Goal: Task Accomplishment & Management: Use online tool/utility

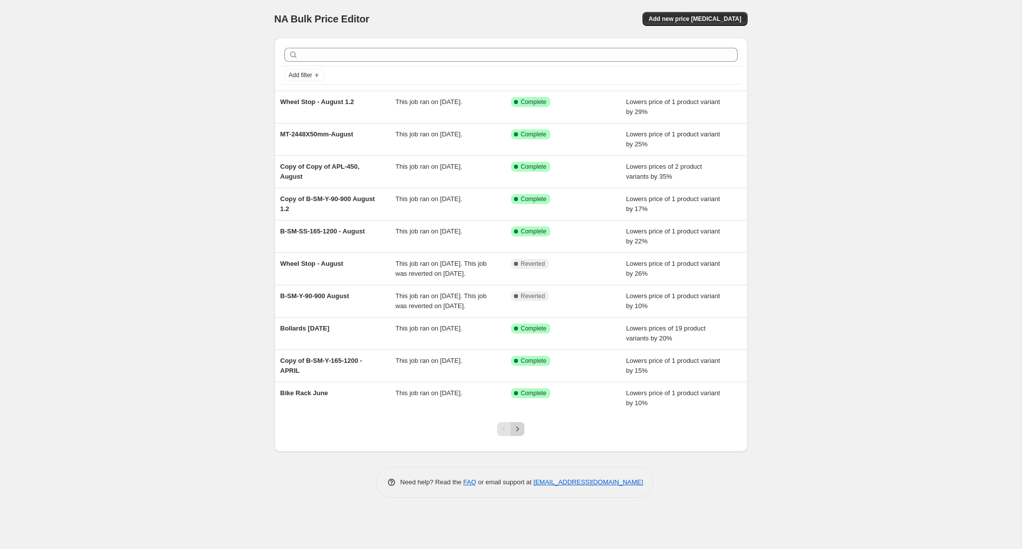
click at [519, 434] on icon "Next" at bounding box center [517, 429] width 10 height 10
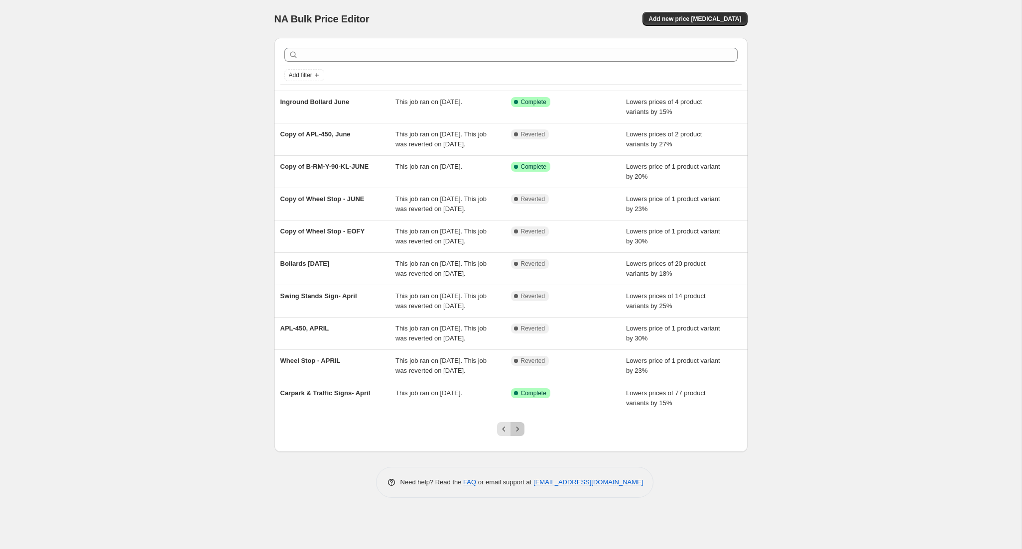
click at [519, 434] on icon "Next" at bounding box center [517, 429] width 10 height 10
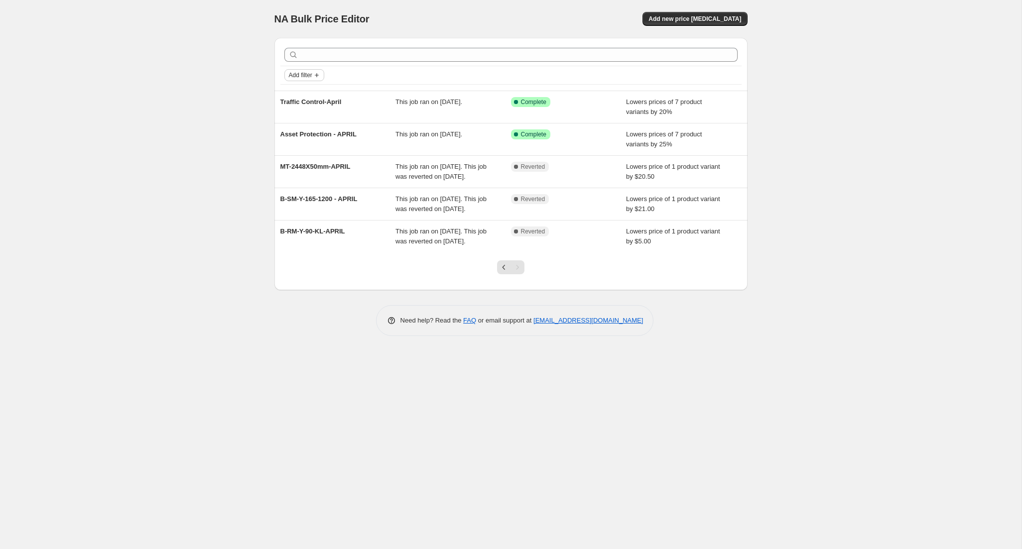
click at [317, 76] on icon "Add filter" at bounding box center [317, 75] width 8 height 8
click at [303, 92] on span "Job status" at bounding box center [303, 94] width 29 height 7
click at [295, 138] on input "Complete" at bounding box center [295, 138] width 8 height 8
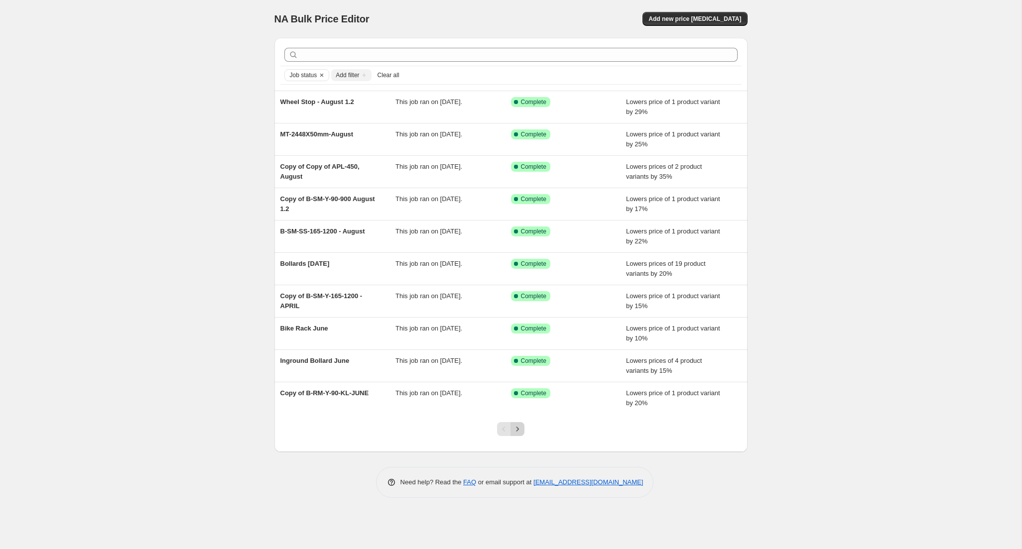
click at [515, 429] on icon "Next" at bounding box center [517, 429] width 10 height 10
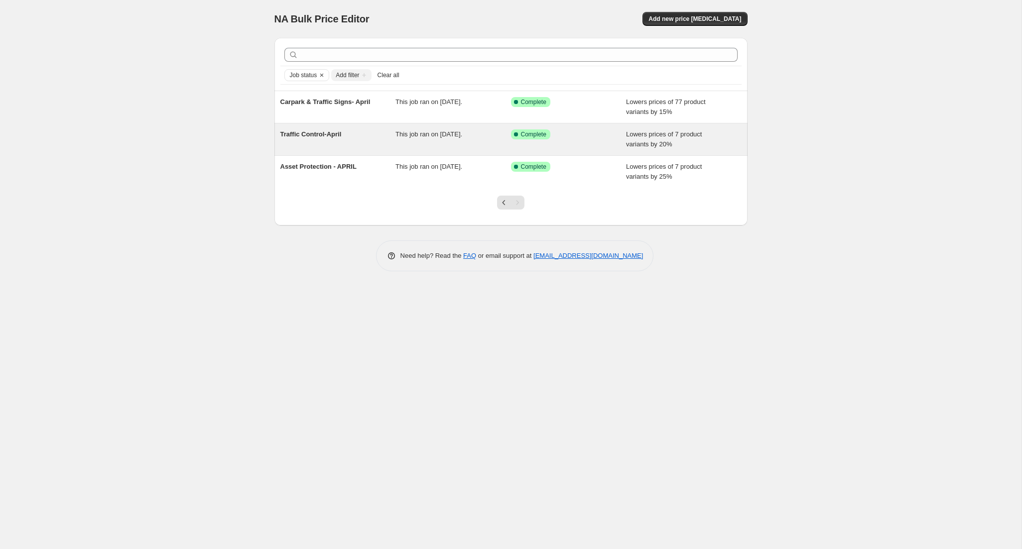
click at [338, 138] on div "Traffic Control-April" at bounding box center [338, 139] width 116 height 20
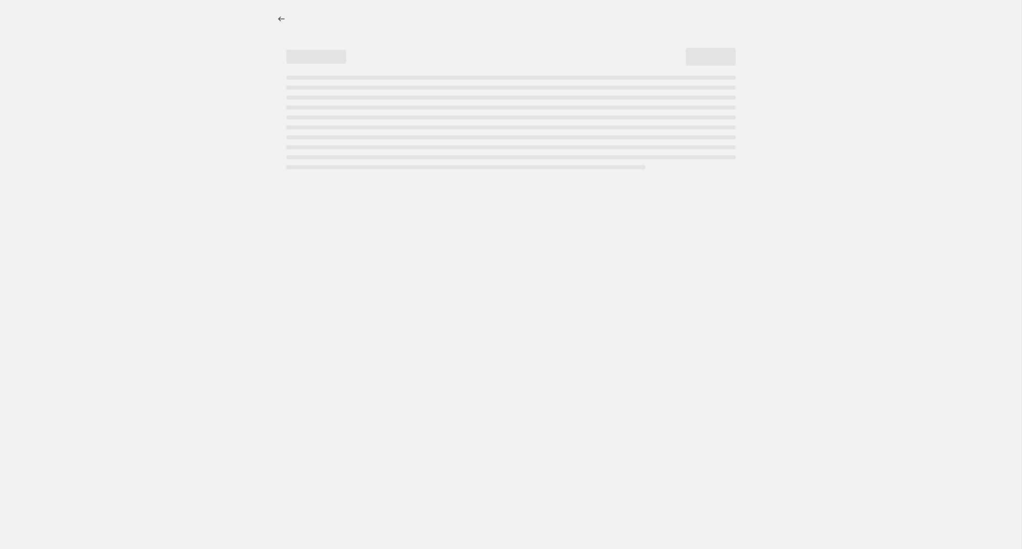
select select "percentage"
select select "collection"
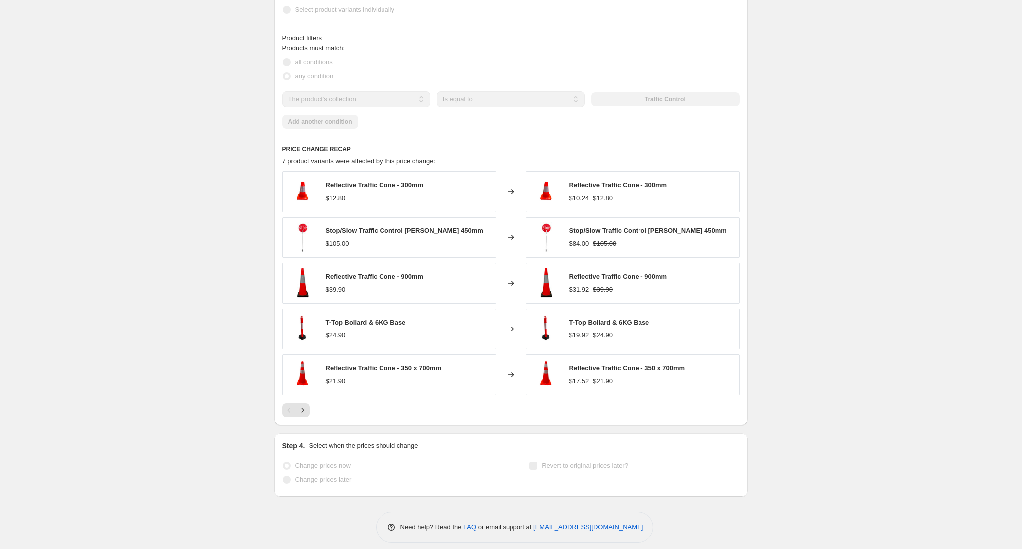
scroll to position [631, 0]
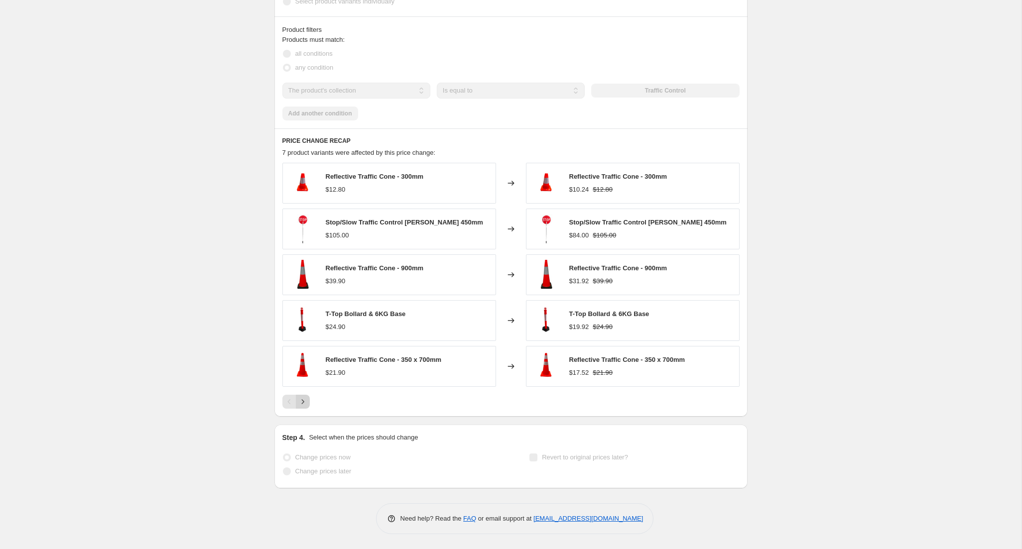
click at [302, 400] on icon "Next" at bounding box center [303, 402] width 10 height 10
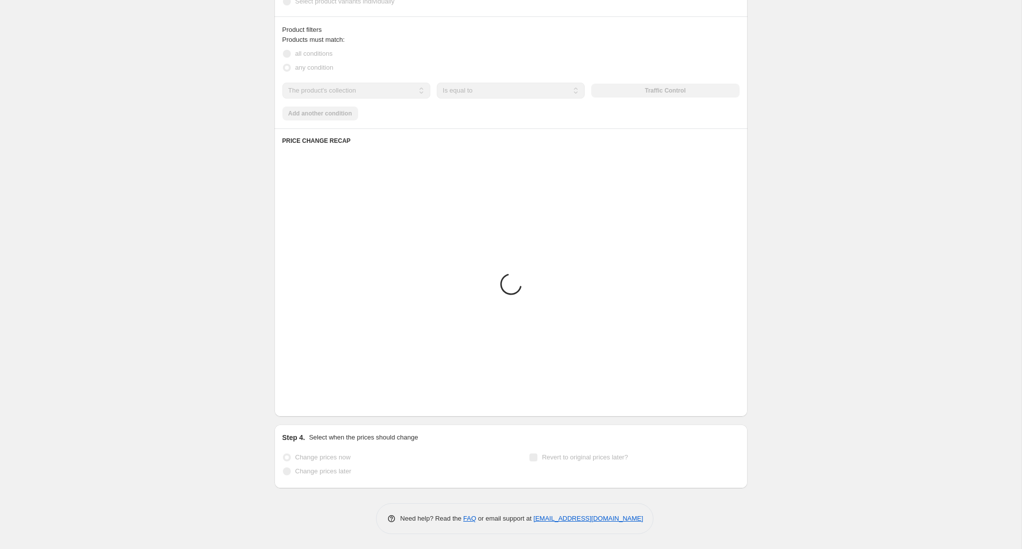
scroll to position [493, 0]
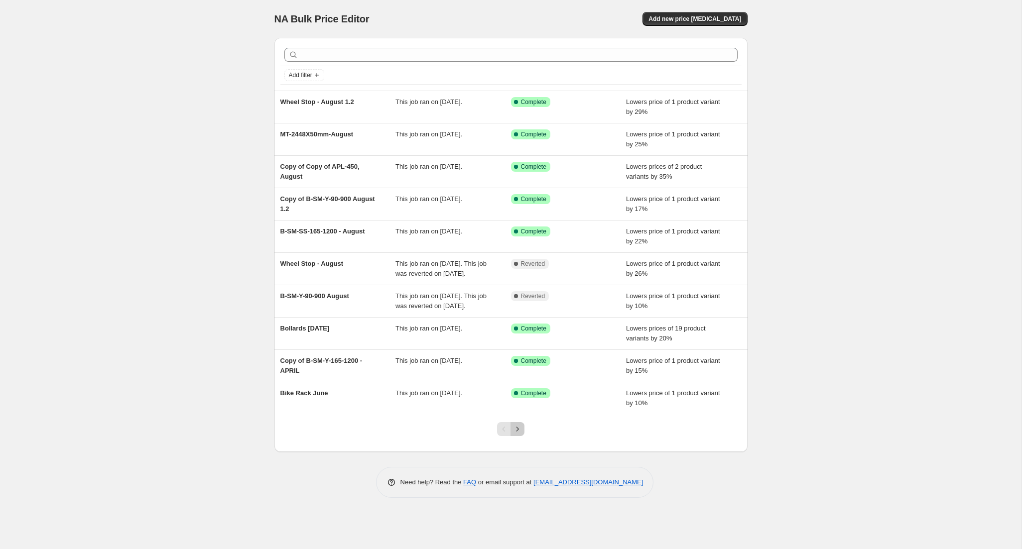
click at [519, 434] on icon "Next" at bounding box center [517, 429] width 10 height 10
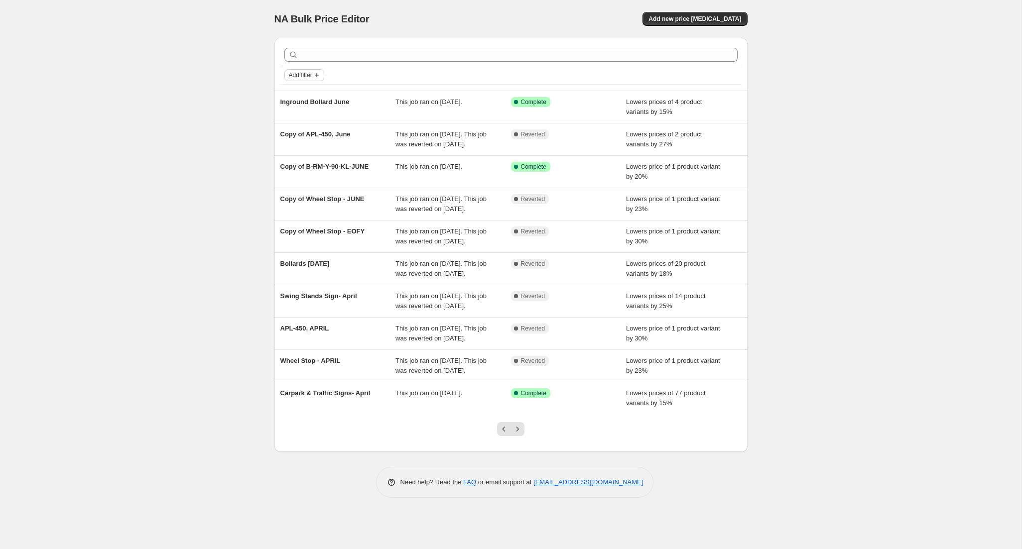
click at [312, 74] on span "Add filter" at bounding box center [300, 75] width 23 height 8
click at [302, 91] on span "Job status" at bounding box center [303, 94] width 29 height 7
click at [297, 138] on input "Complete" at bounding box center [295, 138] width 8 height 8
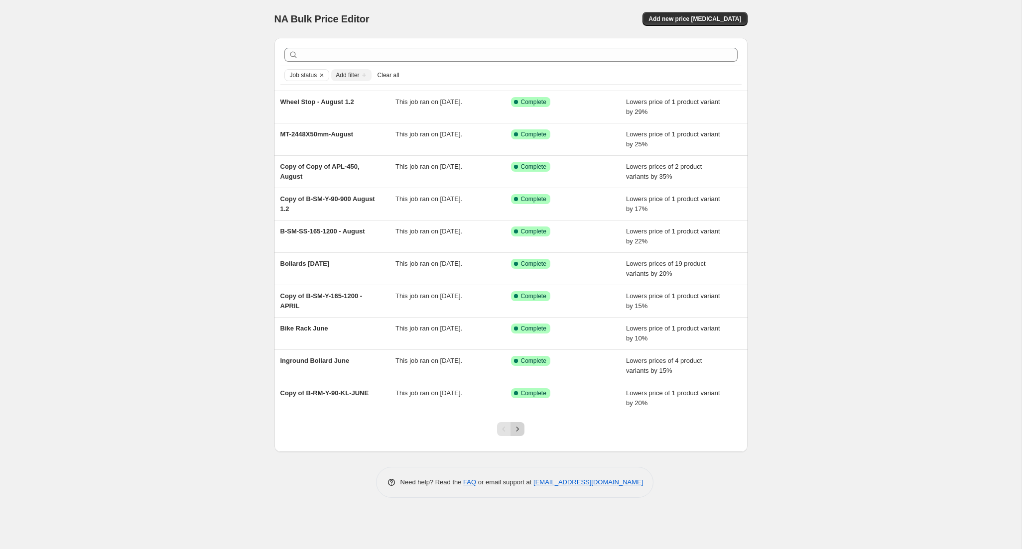
click at [520, 430] on icon "Next" at bounding box center [517, 429] width 10 height 10
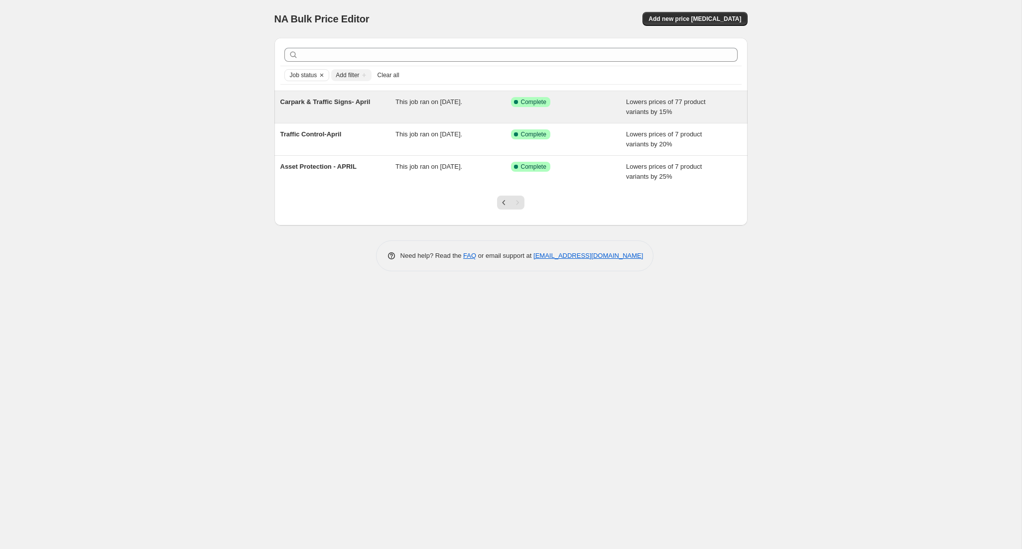
click at [335, 104] on span "Carpark & Traffic Signs- April" at bounding box center [325, 101] width 90 height 7
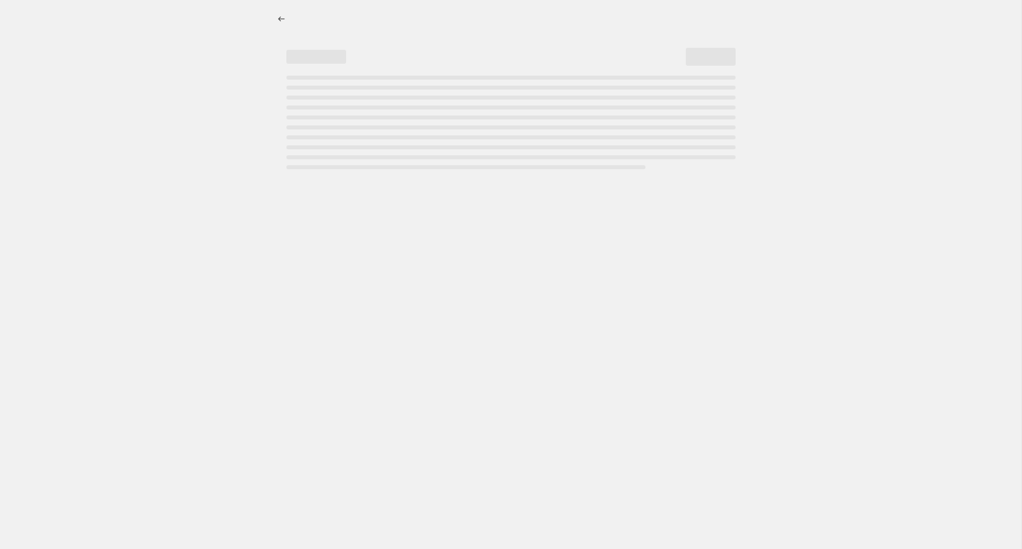
select select "percentage"
select select "collection"
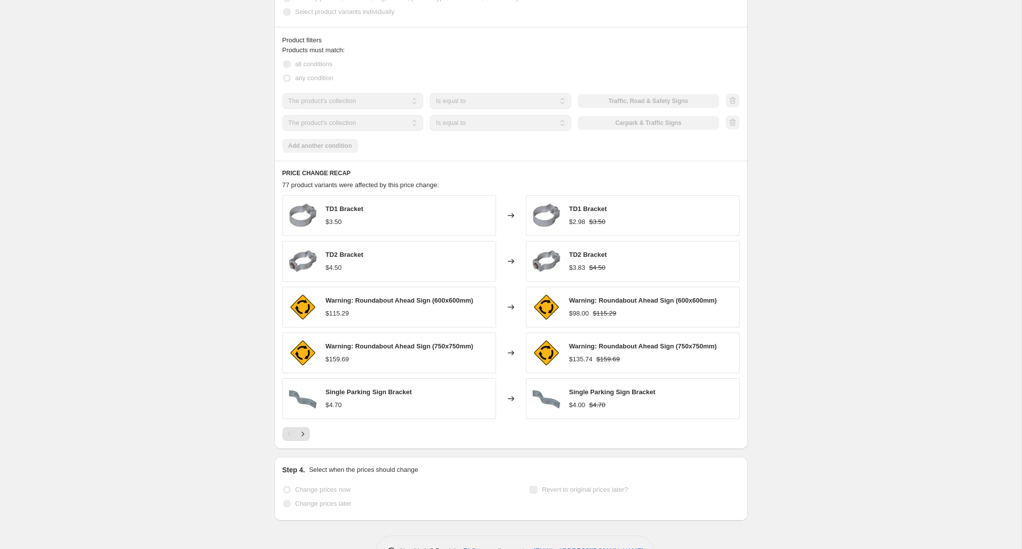
scroll to position [621, 0]
click at [303, 437] on icon "Next" at bounding box center [303, 434] width 10 height 10
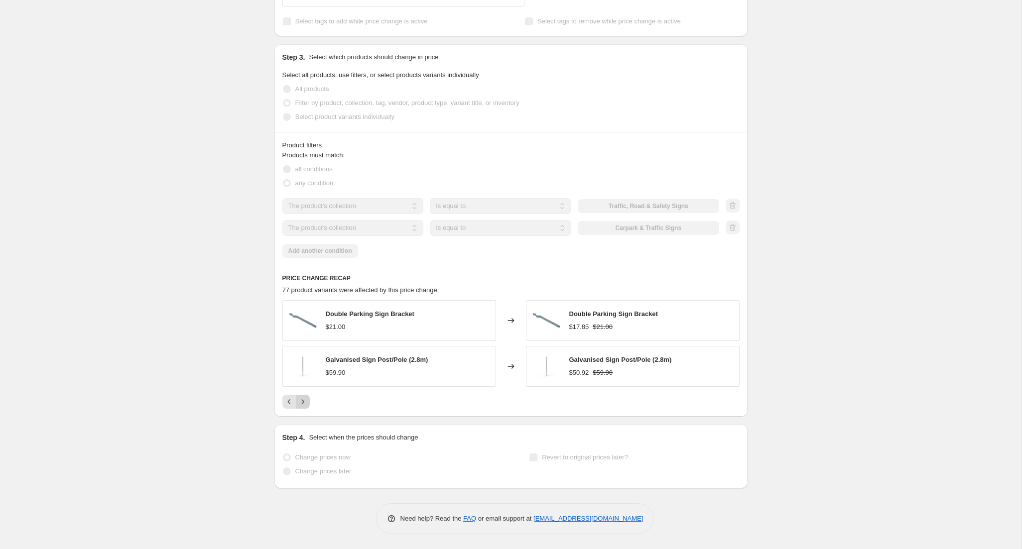
scroll to position [515, 0]
click at [304, 404] on icon "Next" at bounding box center [303, 402] width 10 height 10
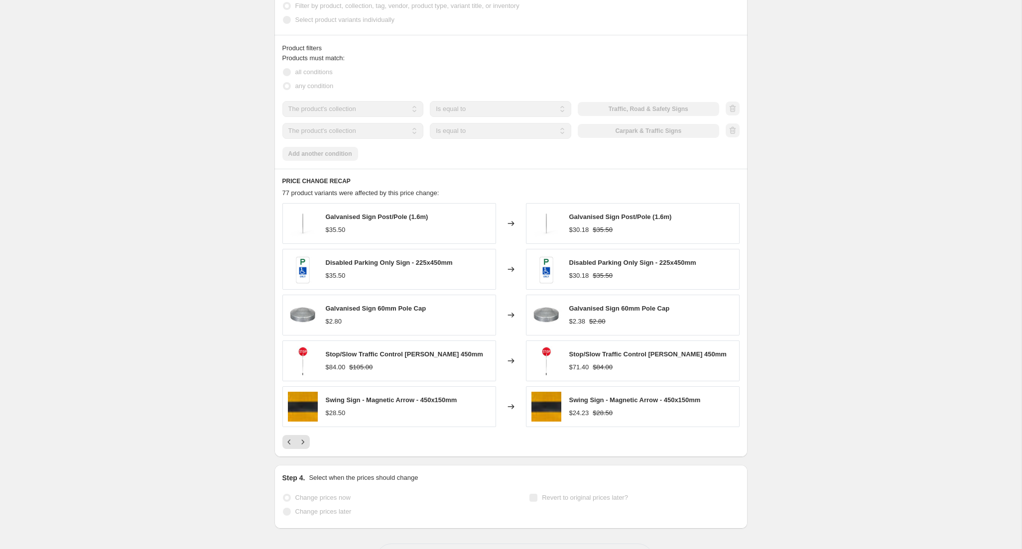
scroll to position [613, 0]
drag, startPoint x: 327, startPoint y: 354, endPoint x: 451, endPoint y: 354, distance: 124.0
click at [455, 355] on div "Stop/Slow Traffic Control [PERSON_NAME] 450mm $84.00 $105.00" at bounding box center [389, 360] width 214 height 41
click at [304, 441] on icon "Next" at bounding box center [303, 442] width 10 height 10
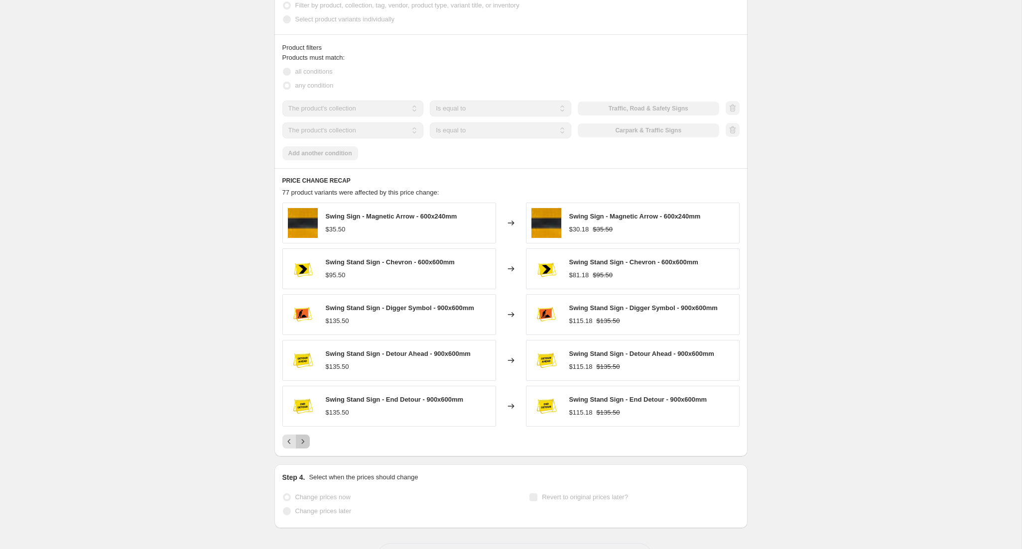
click at [304, 445] on icon "Next" at bounding box center [303, 442] width 10 height 10
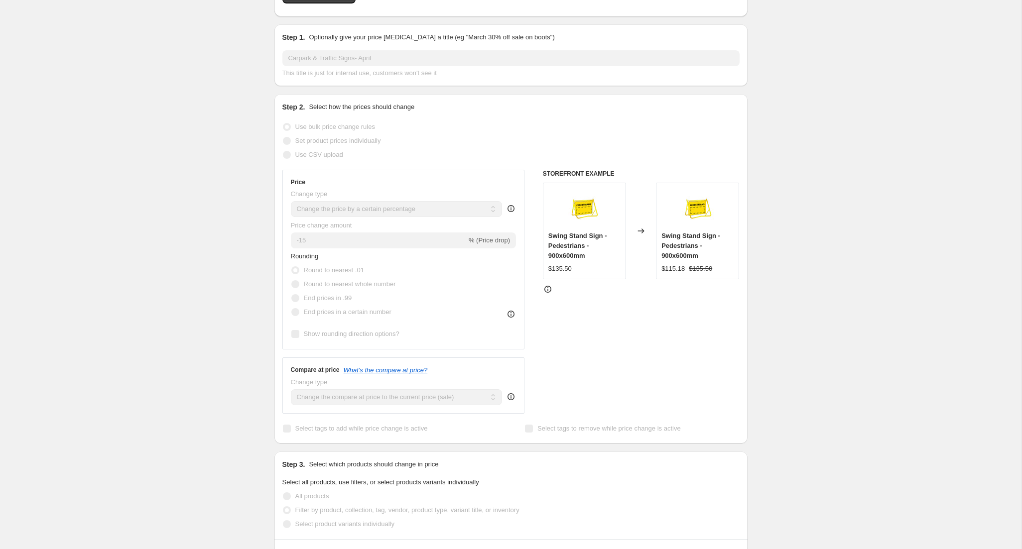
scroll to position [107, 0]
